Goal: Task Accomplishment & Management: Manage account settings

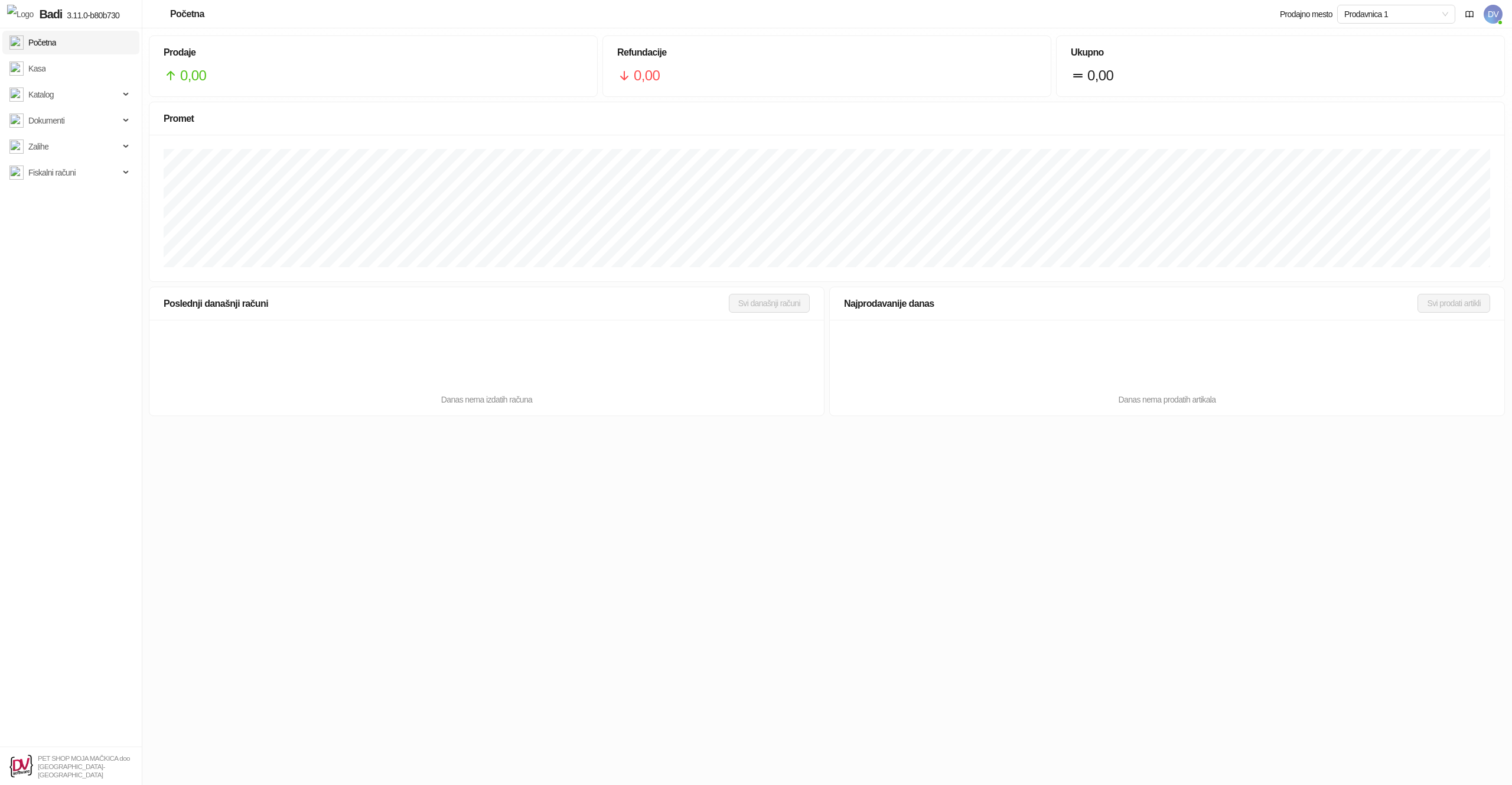
click at [1214, 10] on div "Prodajno mesto Prodavnica 1 DV" at bounding box center [1391, 14] width 222 height 29
click at [1214, 11] on span "DV" at bounding box center [1494, 14] width 19 height 19
click at [1214, 134] on link "Podešavanja" at bounding box center [1338, 138] width 58 height 9
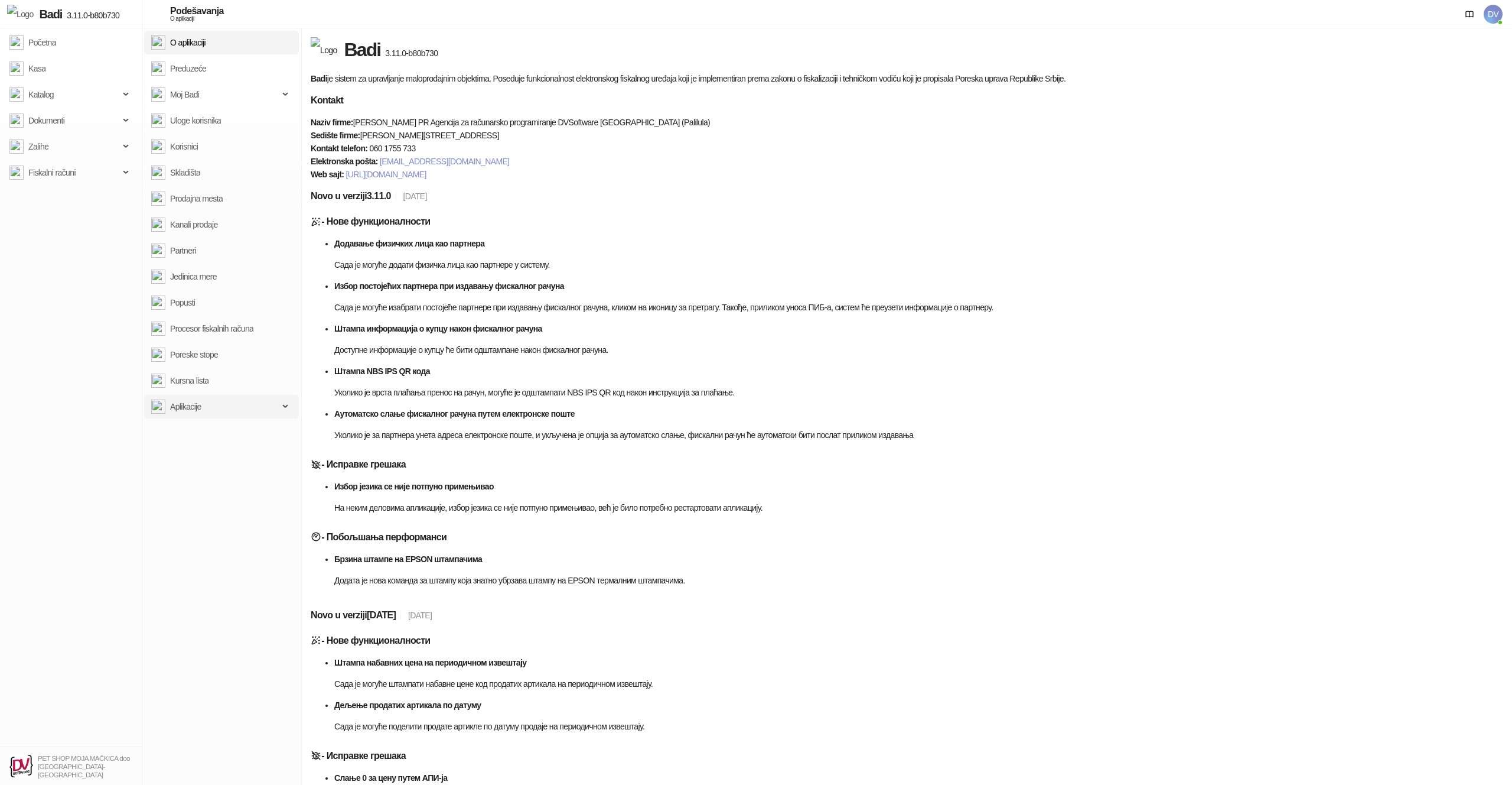
click at [172, 414] on span "Aplikacije" at bounding box center [186, 407] width 32 height 24
click at [195, 458] on link "Instalirane" at bounding box center [182, 458] width 53 height 24
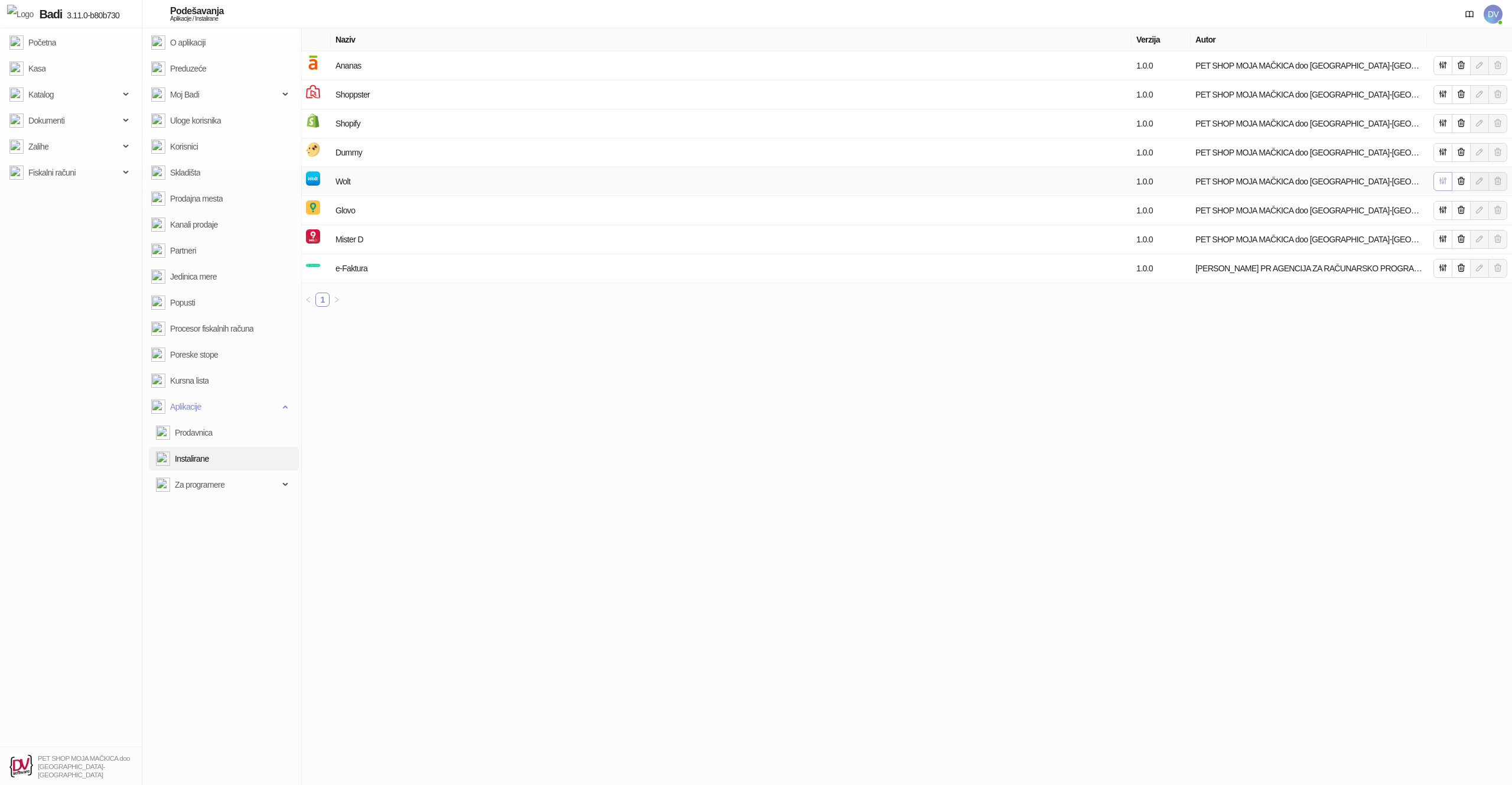
click at [1214, 184] on icon "button" at bounding box center [1443, 181] width 6 height 6
